Goal: Task Accomplishment & Management: Complete application form

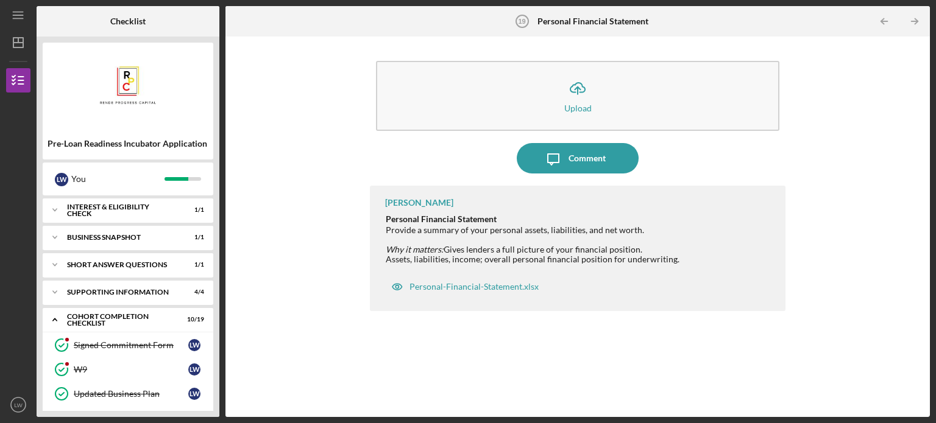
scroll to position [249, 0]
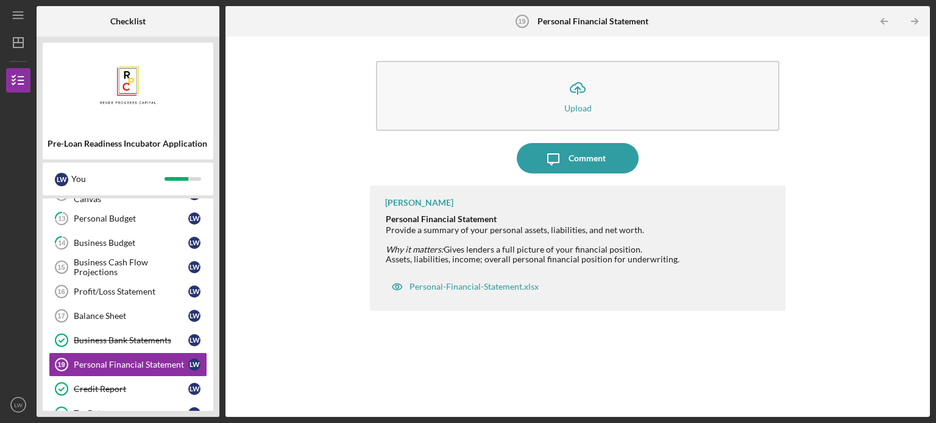
click at [214, 216] on div "Pre-Loan Readiness Incubator Application [PERSON_NAME] You Icon/Expander Intere…" at bounding box center [128, 227] width 183 height 381
click at [210, 362] on div "Signed Commitment Form Signed Commitment Form [PERSON_NAME][GEOGRAPHIC_DATA][PE…" at bounding box center [128, 319] width 171 height 469
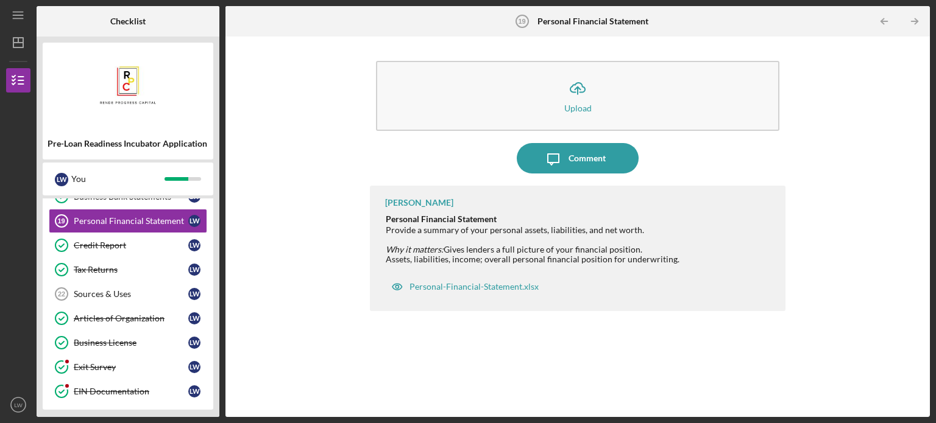
scroll to position [368, 0]
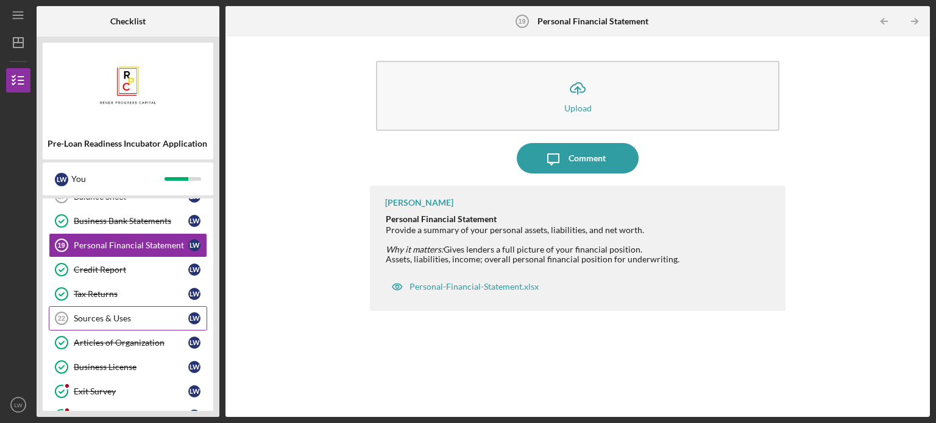
click at [133, 316] on div "Sources & Uses" at bounding box center [131, 319] width 115 height 10
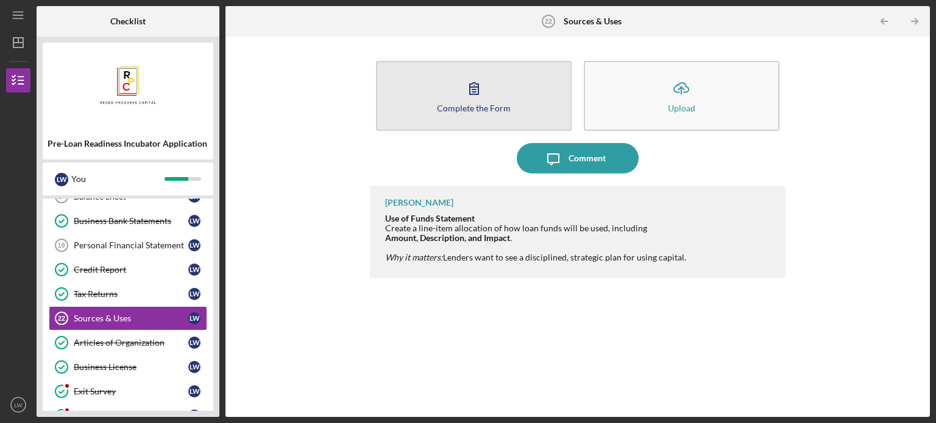
click at [500, 93] on button "Complete the Form Form" at bounding box center [474, 96] width 196 height 70
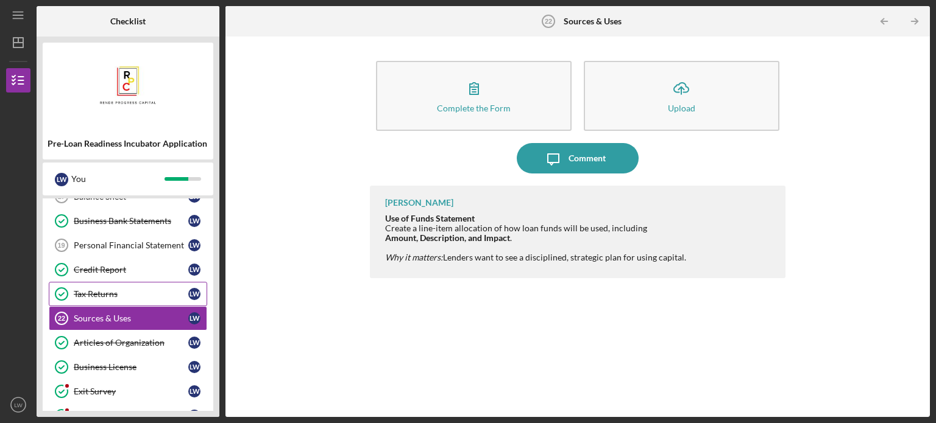
click at [149, 294] on div "Tax Returns" at bounding box center [131, 294] width 115 height 10
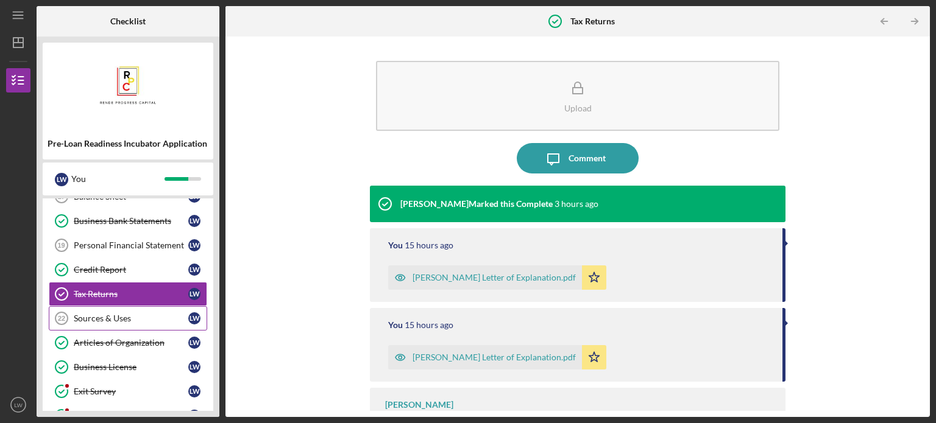
click at [146, 314] on div "Sources & Uses" at bounding box center [131, 319] width 115 height 10
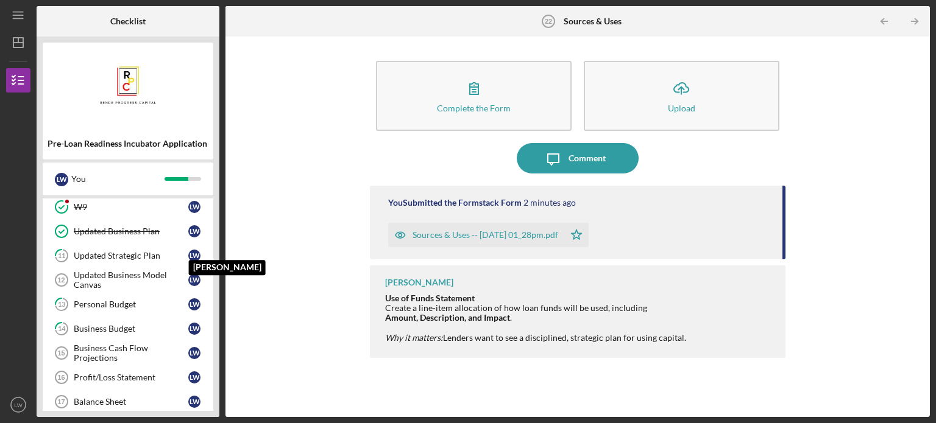
scroll to position [173, 0]
